Goal: Navigation & Orientation: Find specific page/section

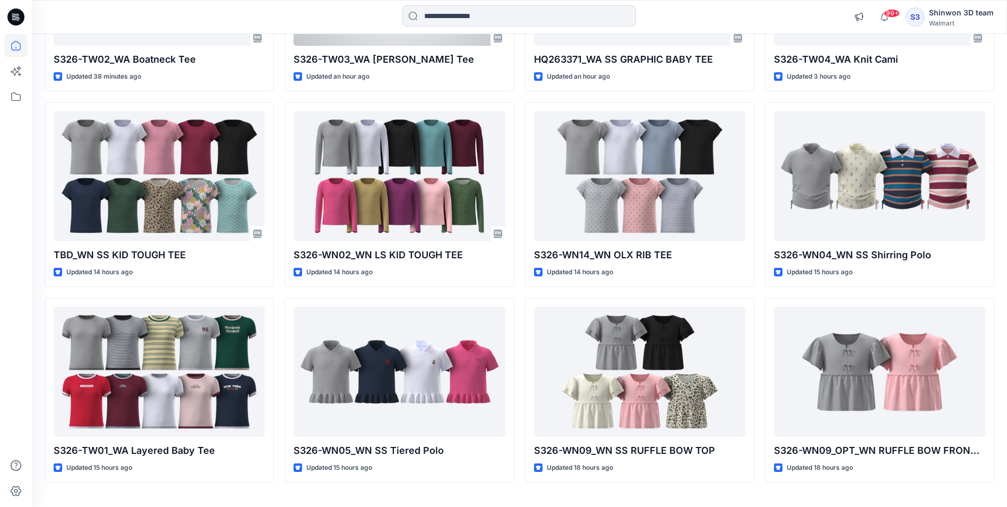
scroll to position [269, 0]
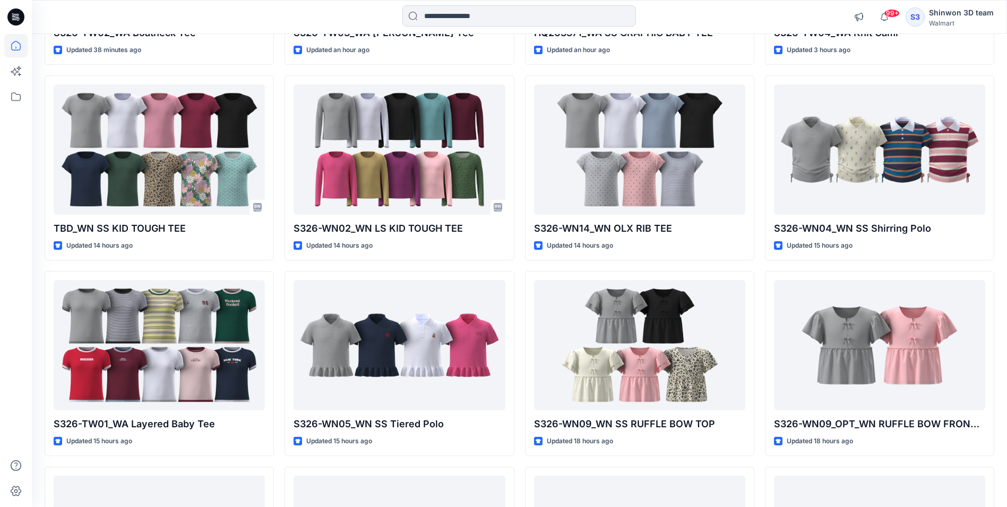
click at [1001, 248] on div "Welcome back, Shinwon New Explore Styles S326-TW02_WA Boatneck Tee Updated 38 m…" at bounding box center [519, 428] width 975 height 1327
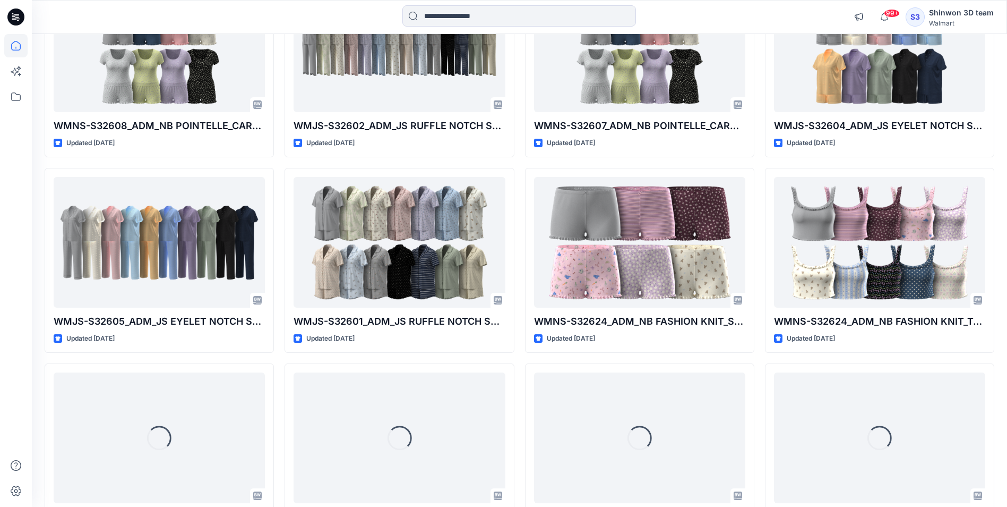
scroll to position [1545, 0]
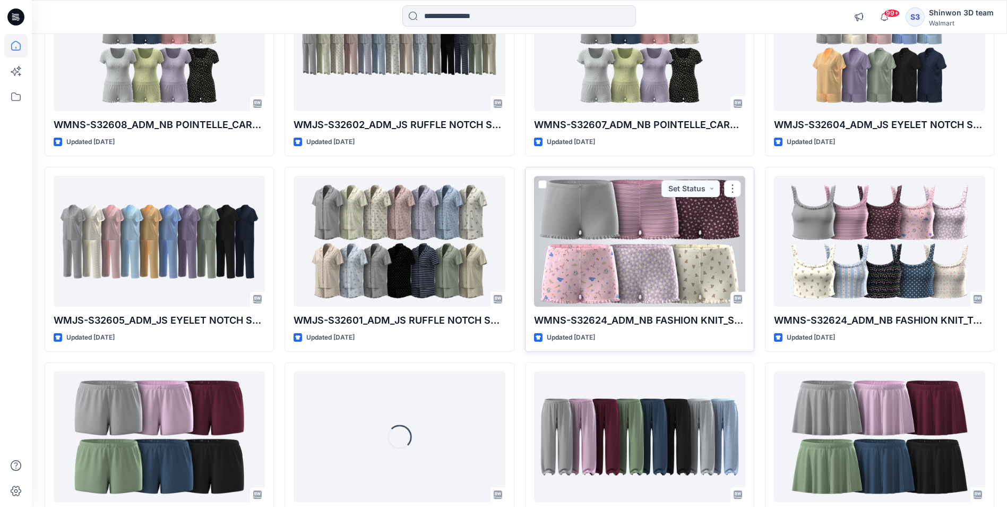
click at [655, 230] on div at bounding box center [639, 241] width 211 height 130
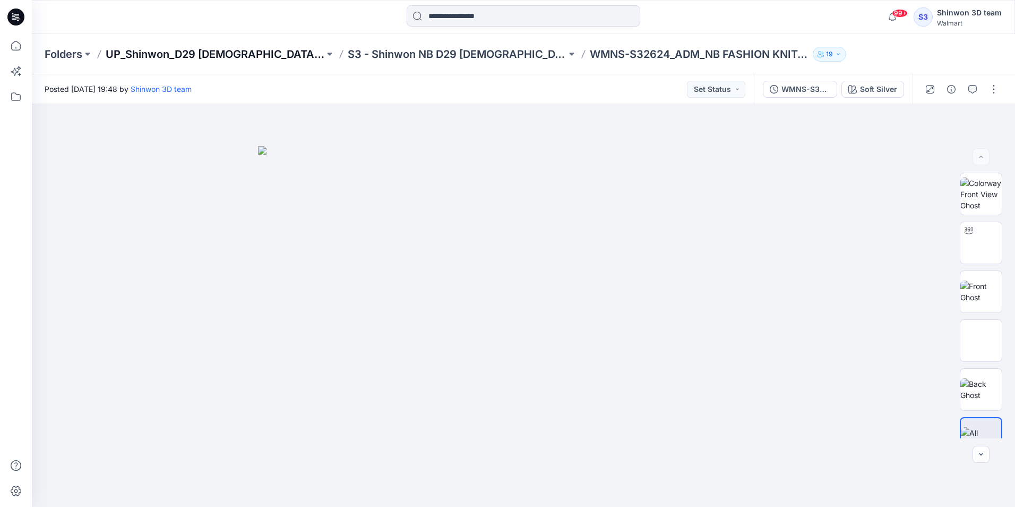
click at [191, 54] on p "UP_Shinwon_D29 Ladies Sleep" at bounding box center [215, 54] width 219 height 15
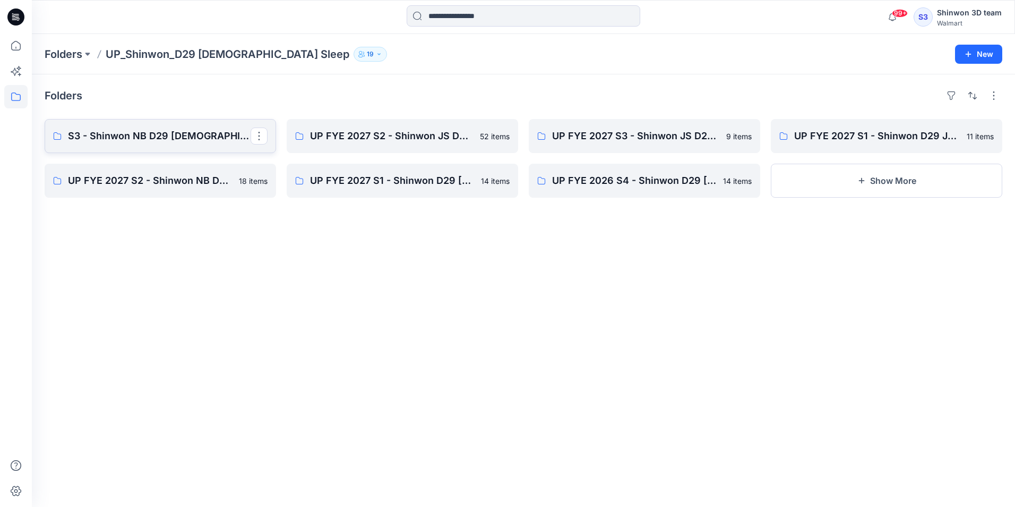
click at [203, 128] on link "S3 - Shinwon NB D29 Ladies Sleepwear" at bounding box center [160, 136] width 231 height 34
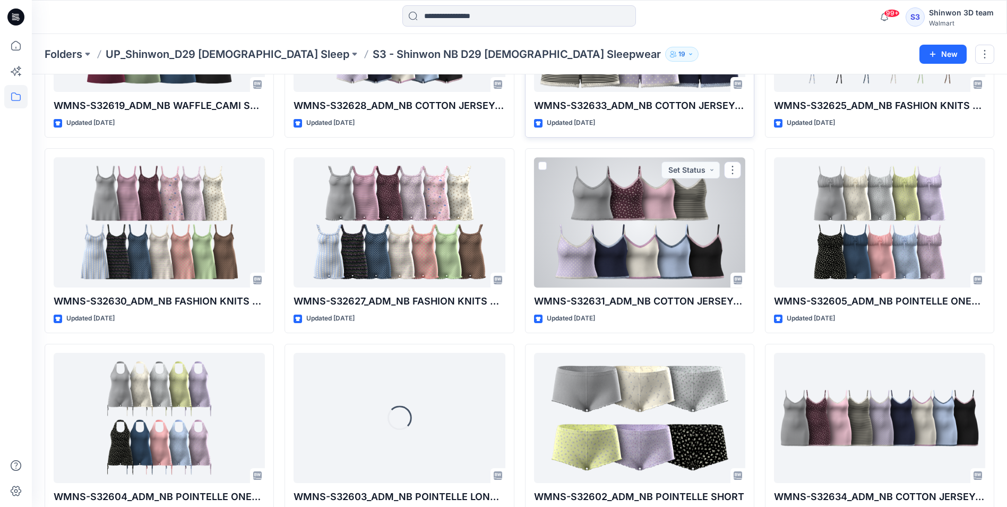
scroll to position [1144, 0]
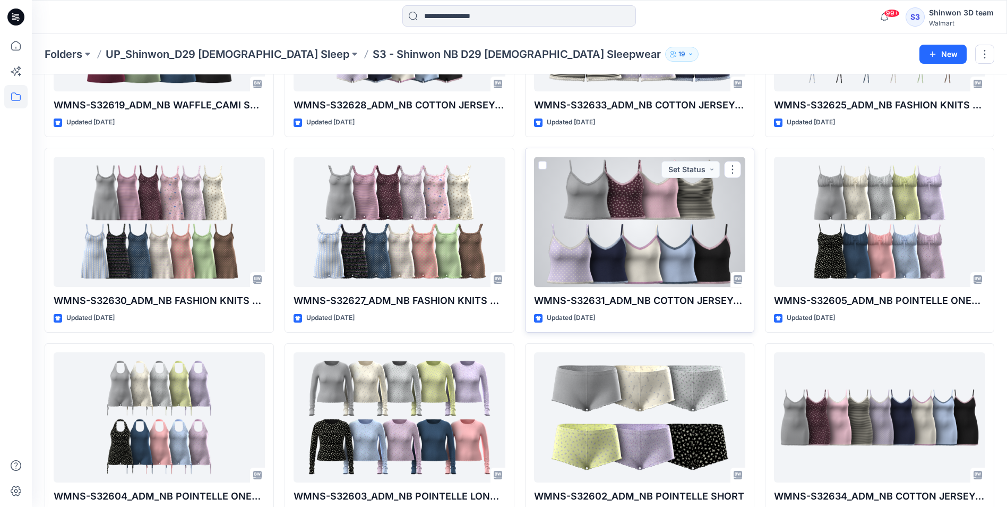
click at [631, 255] on div at bounding box center [639, 222] width 211 height 130
